Goal: Find specific page/section: Find specific page/section

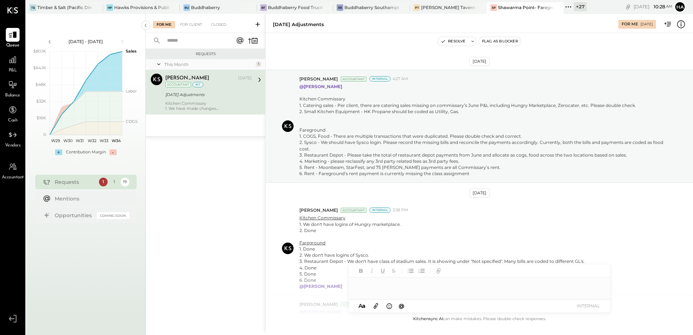
scroll to position [180, 0]
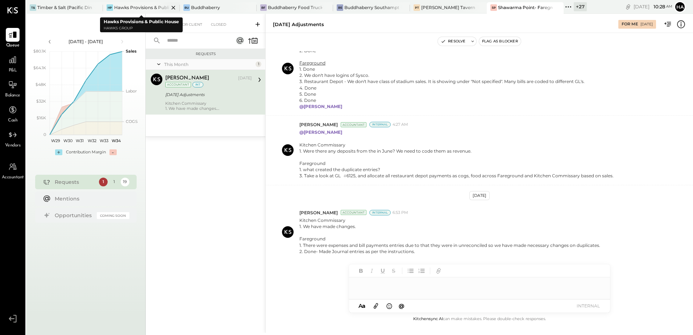
click at [121, 8] on div "Hawks Provisions & Public House" at bounding box center [141, 7] width 55 height 6
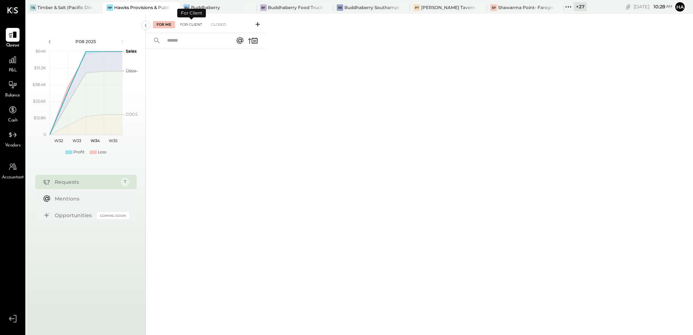
click at [191, 26] on div "For Client" at bounding box center [191, 24] width 29 height 7
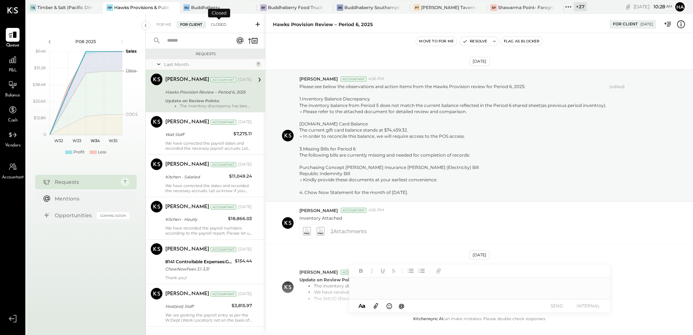
click at [216, 25] on div "Closed" at bounding box center [218, 24] width 22 height 7
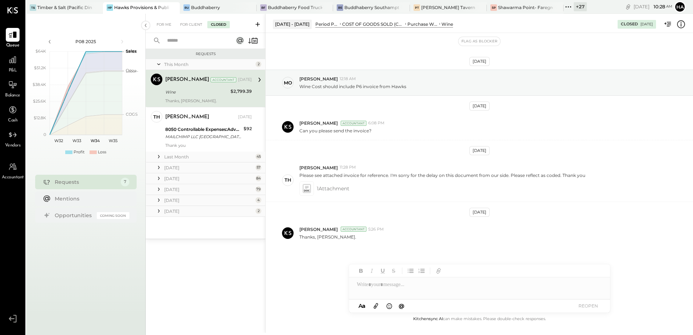
click at [159, 167] on icon at bounding box center [158, 167] width 1 height 3
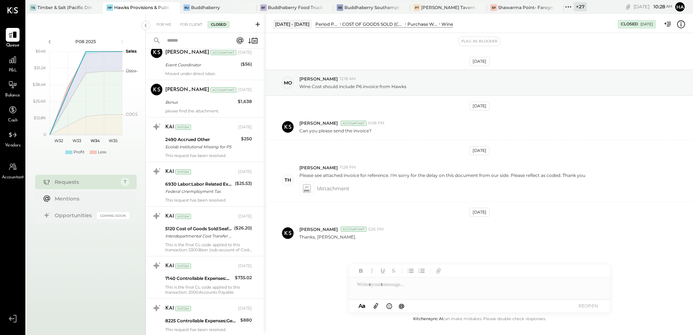
scroll to position [399, 0]
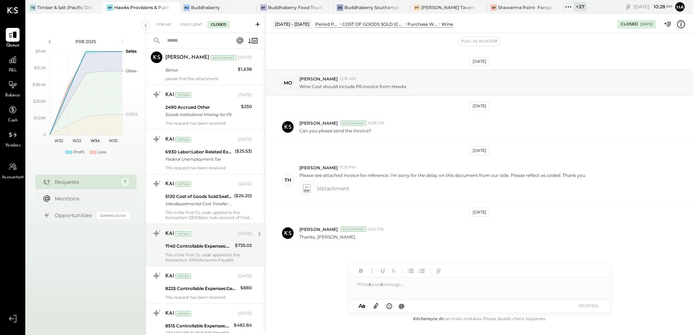
click at [199, 252] on div "KAI System [DATE] 7140 Controllable Expenses:Direct Operating Expenses:Operatin…" at bounding box center [208, 245] width 87 height 35
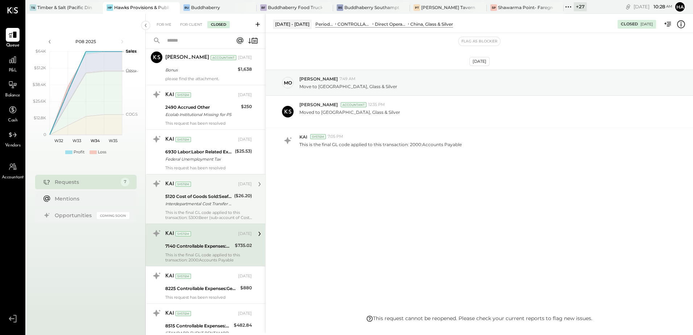
click at [196, 198] on div "5120 Cost of Goods Sold:Seafood" at bounding box center [198, 196] width 67 height 7
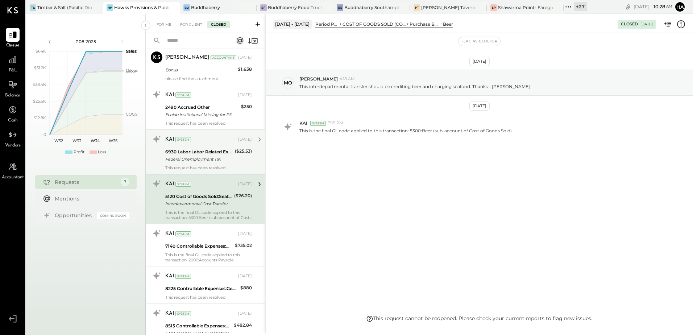
click at [197, 159] on div "Federal Unemployment Tax" at bounding box center [198, 158] width 67 height 7
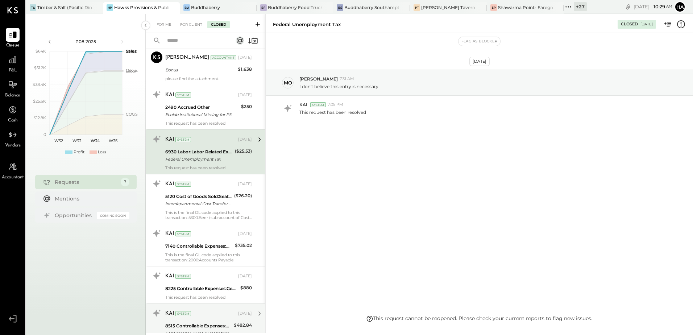
click at [206, 324] on div "8515 Controllable Expenses:General & Administrative Expenses:Equipment Rental" at bounding box center [198, 325] width 66 height 7
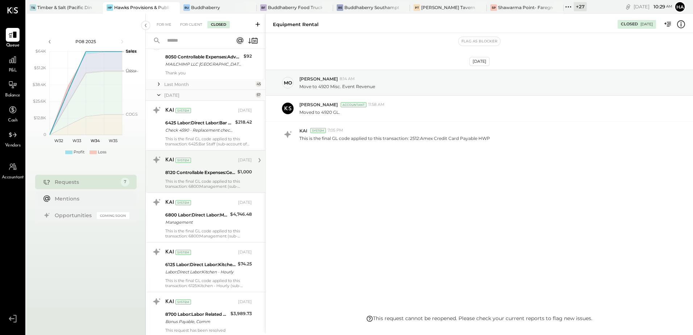
scroll to position [36, 0]
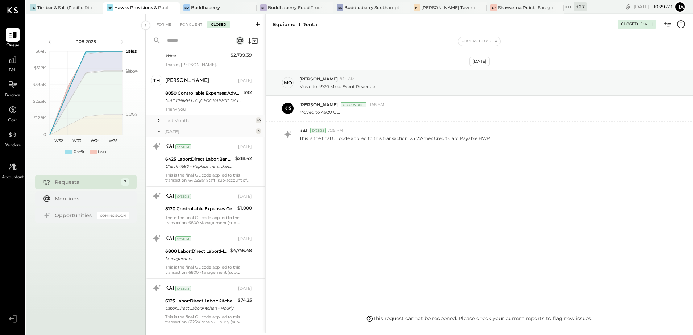
click at [159, 131] on icon at bounding box center [158, 131] width 7 height 18
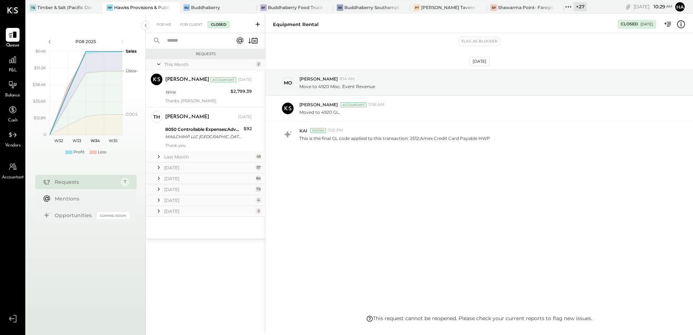
scroll to position [0, 0]
click at [157, 157] on icon at bounding box center [158, 156] width 7 height 7
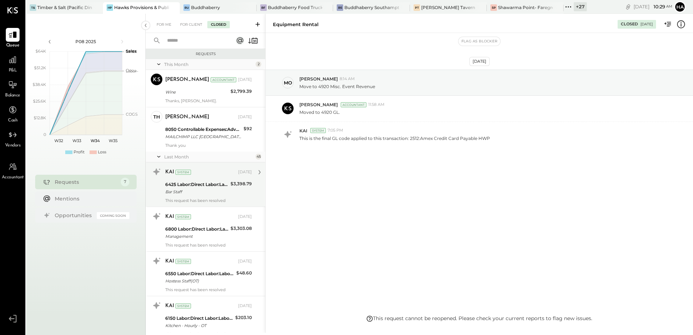
click at [201, 185] on div "6425 Labor:Direct Labor:Labor, FOH:Bar Staff" at bounding box center [196, 184] width 63 height 7
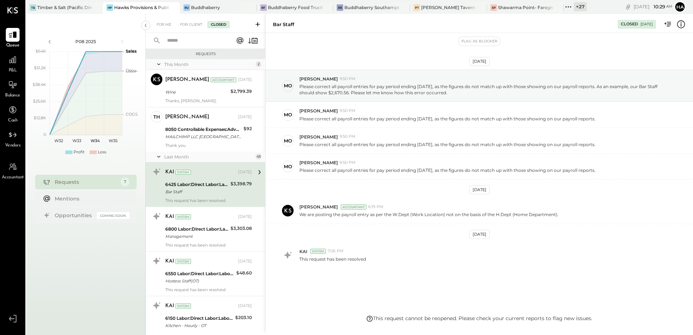
scroll to position [8, 0]
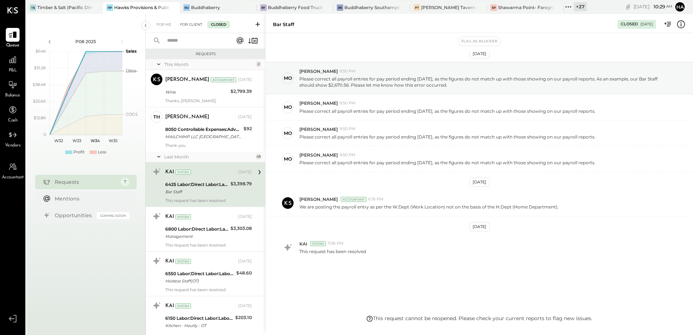
click at [186, 25] on div "For Client" at bounding box center [191, 24] width 29 height 7
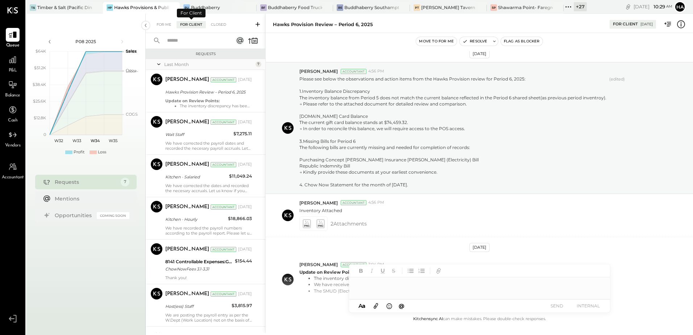
scroll to position [63, 0]
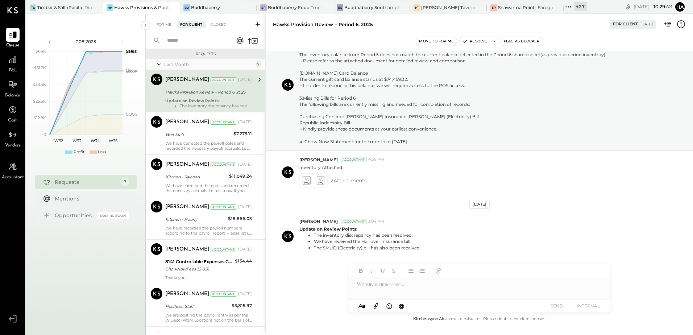
click at [256, 24] on icon at bounding box center [257, 24] width 7 height 7
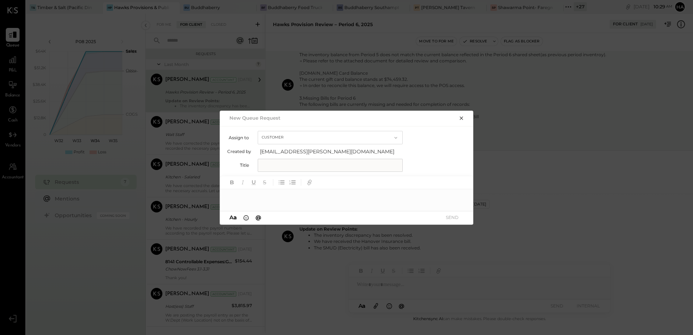
click at [296, 138] on button "Customer" at bounding box center [330, 137] width 145 height 13
click at [296, 138] on div "Customer" at bounding box center [330, 137] width 144 height 13
click at [285, 166] on input "text" at bounding box center [330, 165] width 145 height 13
type input "**********"
click at [252, 200] on div at bounding box center [347, 196] width 254 height 14
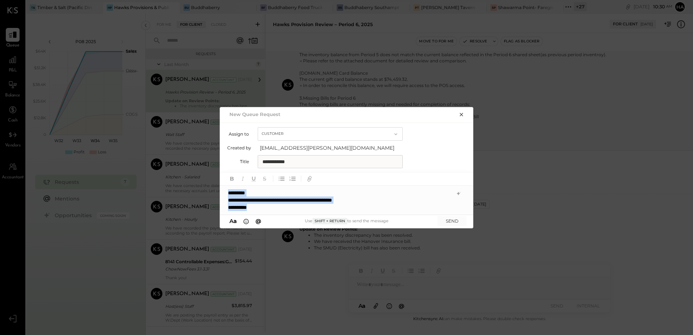
copy div "**********"
click at [462, 115] on icon "button" at bounding box center [461, 114] width 3 height 3
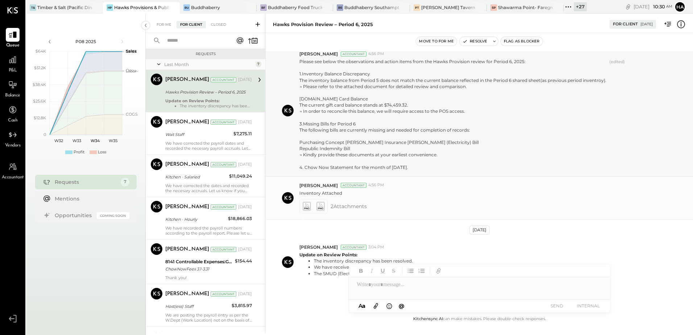
scroll to position [0, 0]
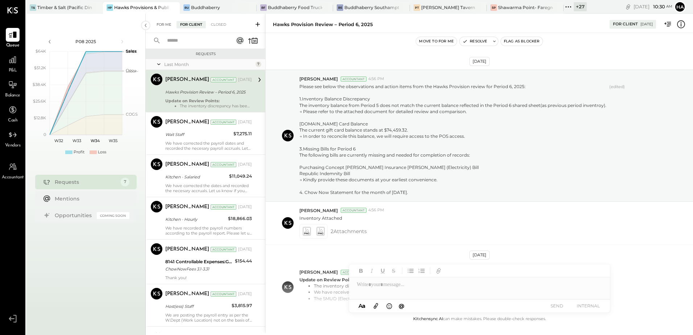
click at [163, 28] on div "For Me" at bounding box center [164, 24] width 22 height 7
